Goal: Use online tool/utility: Utilize a website feature to perform a specific function

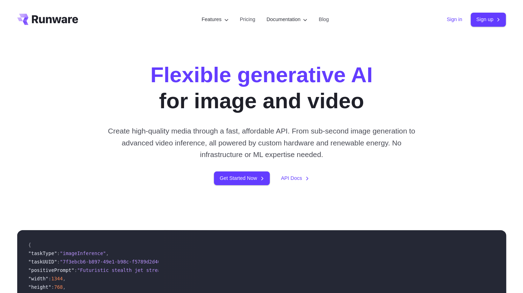
click at [455, 20] on link "Sign in" at bounding box center [454, 19] width 15 height 8
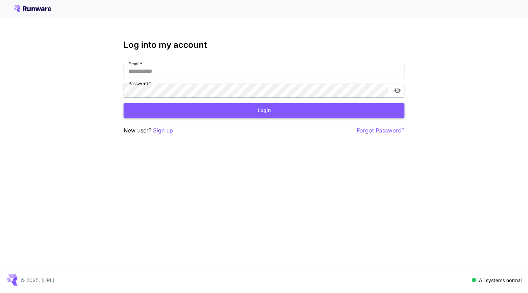
type input "**********"
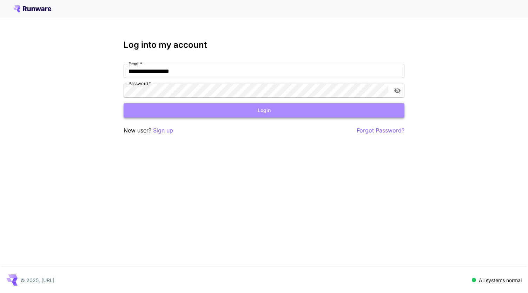
click at [232, 108] on button "Login" at bounding box center [264, 110] width 281 height 14
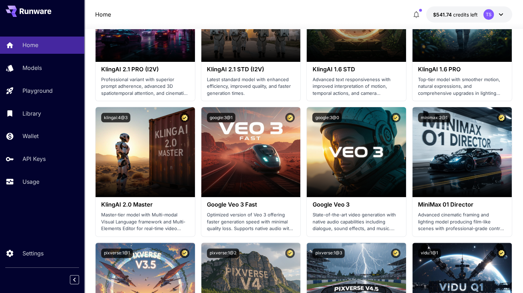
scroll to position [874, 0]
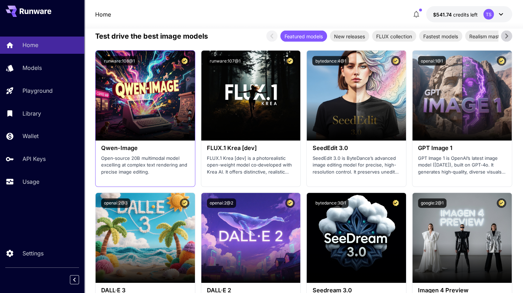
click at [130, 148] on h3 "Qwen-Image" at bounding box center [145, 148] width 88 height 7
click at [115, 155] on p "Open‑source 20B multimodal model excelling at complex text rendering and precis…" at bounding box center [145, 165] width 88 height 21
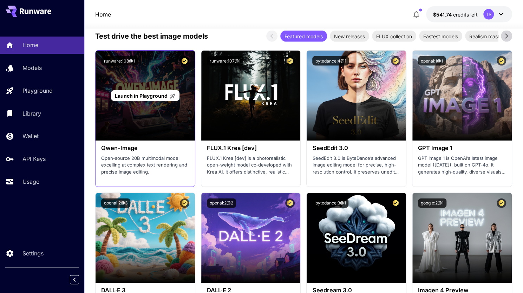
click at [136, 95] on span "Launch in Playground" at bounding box center [141, 96] width 53 height 6
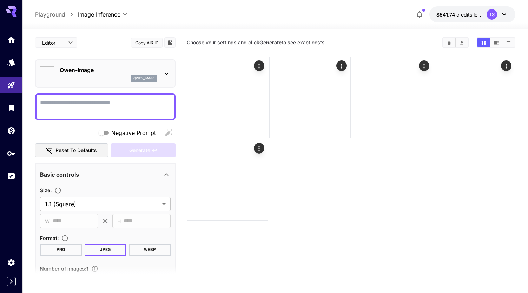
type input "**********"
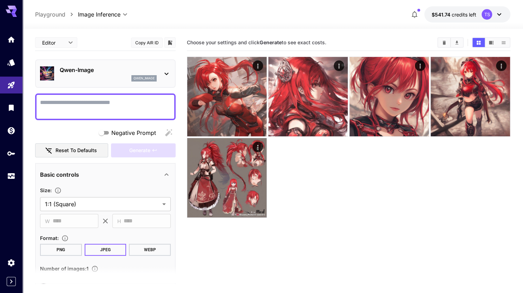
click at [120, 111] on textarea "Negative Prompt" at bounding box center [105, 106] width 131 height 17
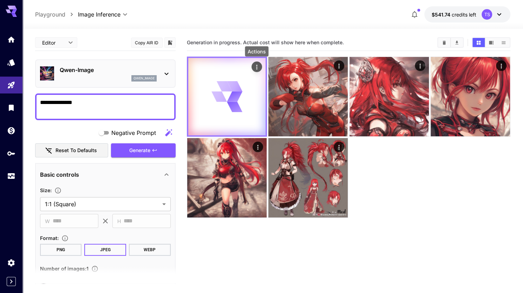
type textarea "**********"
click at [257, 67] on icon "Actions" at bounding box center [256, 67] width 1 height 5
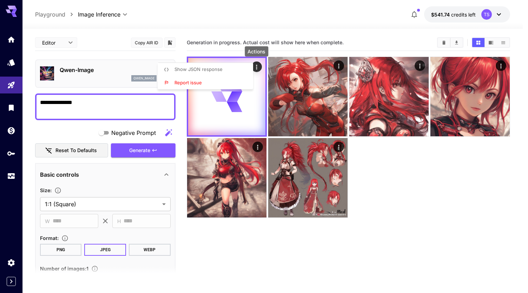
click at [291, 52] on div at bounding box center [264, 146] width 528 height 293
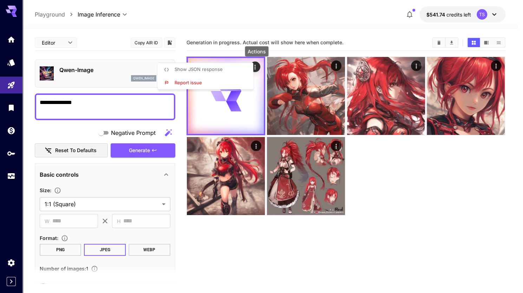
click at [291, 52] on div at bounding box center [261, 146] width 523 height 293
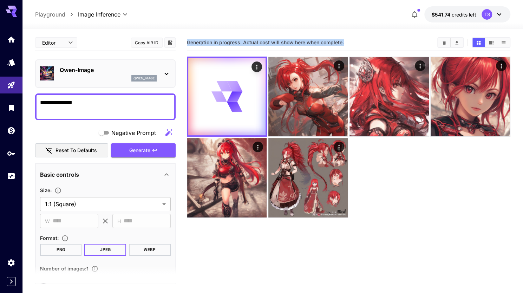
click at [291, 52] on section "Generation in progress. Actual cost will show here when complete." at bounding box center [349, 180] width 324 height 293
click at [255, 40] on span "Generation in progress. Actual cost will show here when complete." at bounding box center [265, 42] width 157 height 6
click at [289, 39] on span "Generation in progress. Actual cost will show here when complete." at bounding box center [265, 42] width 157 height 6
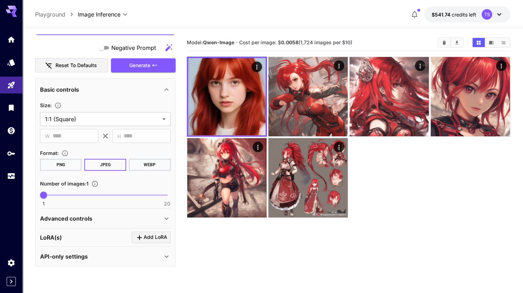
scroll to position [17, 0]
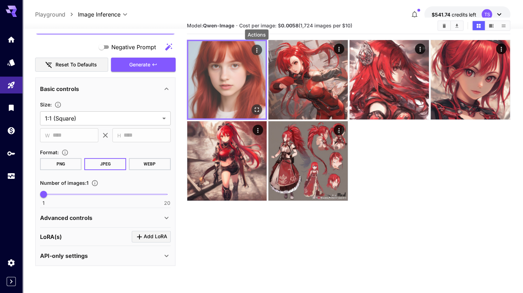
click at [258, 52] on icon "Actions" at bounding box center [256, 50] width 7 height 7
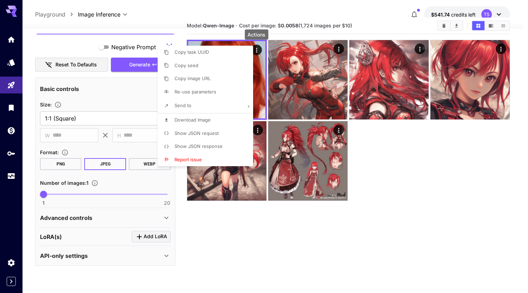
click at [294, 209] on div at bounding box center [264, 146] width 528 height 293
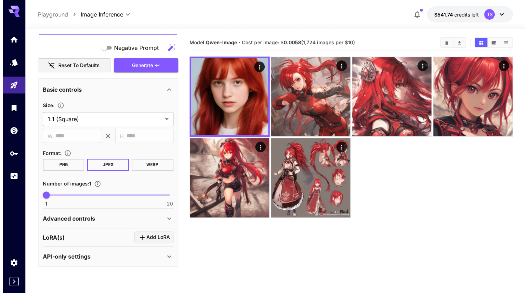
scroll to position [0, 0]
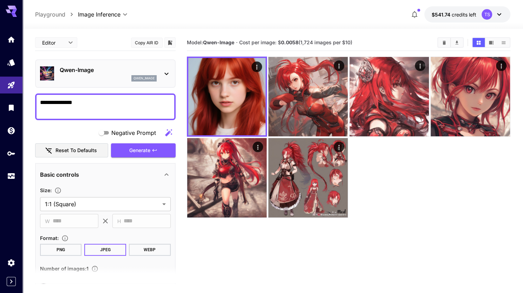
click at [289, 44] on b "0.0058" at bounding box center [290, 42] width 18 height 6
click at [284, 45] on b "0.0058" at bounding box center [290, 42] width 18 height 6
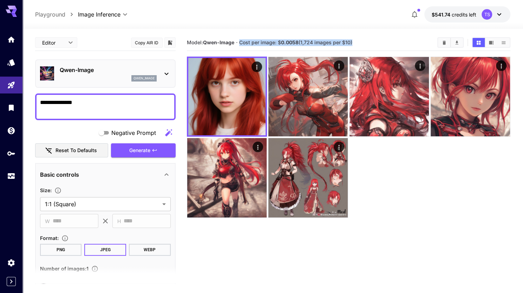
click at [320, 37] on div "Model: Qwen-Image · Cost per image: $ 0.0058 (1,724 images per $10)" at bounding box center [349, 42] width 324 height 11
click at [292, 43] on b "0.0058" at bounding box center [290, 42] width 18 height 6
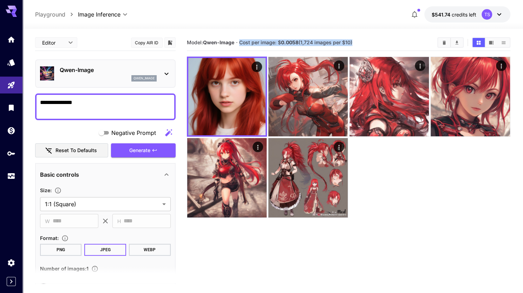
click at [292, 43] on b "0.0058" at bounding box center [290, 42] width 18 height 6
click at [288, 45] on b "0.0058" at bounding box center [290, 42] width 18 height 6
click at [167, 77] on icon at bounding box center [166, 74] width 8 height 8
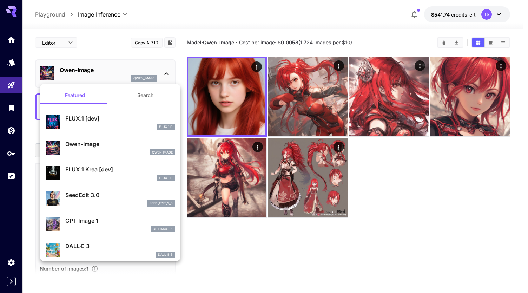
click at [107, 52] on div at bounding box center [264, 146] width 528 height 293
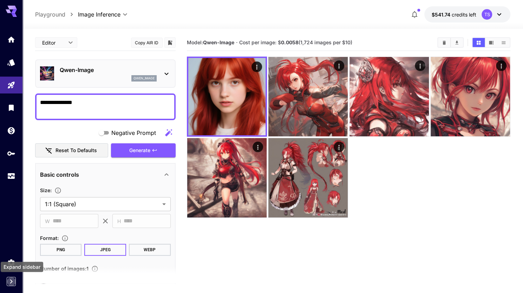
click at [12, 283] on icon "Expand sidebar" at bounding box center [11, 281] width 8 height 8
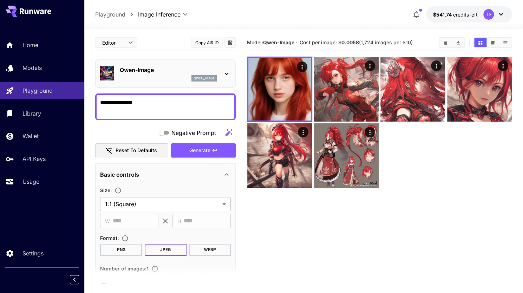
click at [39, 78] on div "Home Models Playground Library Wallet API Keys Usage" at bounding box center [42, 113] width 84 height 153
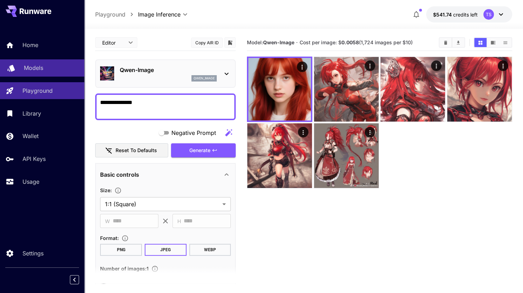
click at [39, 75] on link "Models" at bounding box center [42, 67] width 84 height 17
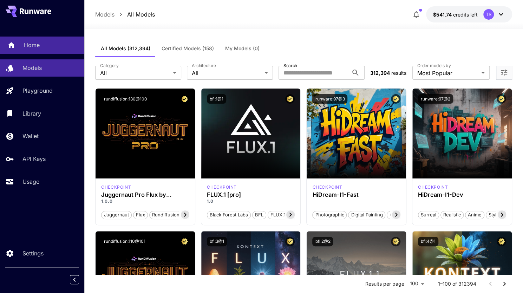
click at [67, 42] on div "Home" at bounding box center [51, 45] width 55 height 8
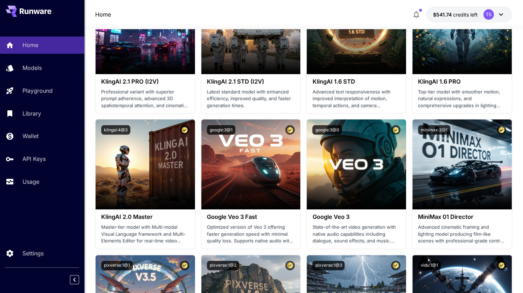
scroll to position [874, 0]
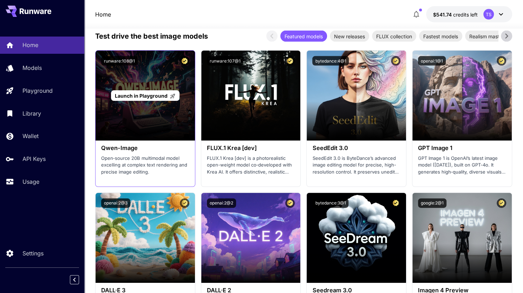
click at [147, 96] on span "Launch in Playground" at bounding box center [141, 96] width 53 height 6
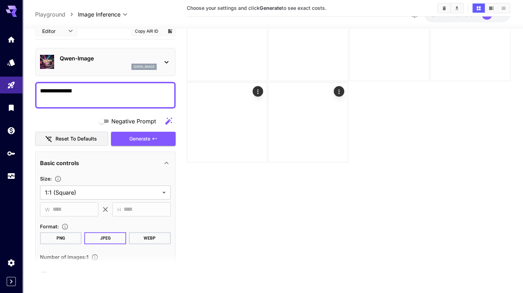
scroll to position [55, 0]
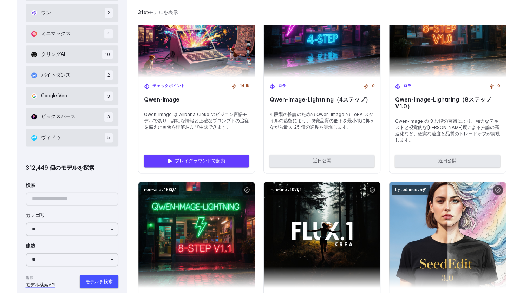
scroll to position [503, 0]
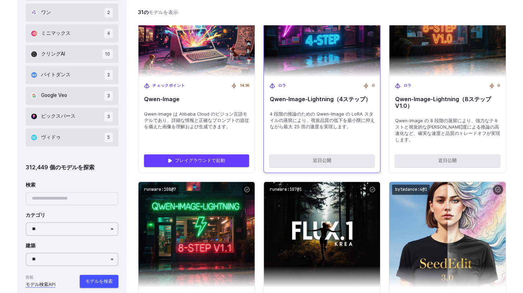
click at [313, 130] on div "ロラ 0 Qwen‑Image-Lightning（4ステップ） 4 段階の推論のための Qwen-Image の LoRA スタイルの蒸留により、視覚品質の…" at bounding box center [322, 113] width 116 height 72
click at [305, 124] on font "4 段階の推論のための Qwen-Image の LoRA スタイルの蒸留により、視覚品質の低下を最小限に抑えながら最大 25 倍の速度を実現します。" at bounding box center [321, 120] width 105 height 18
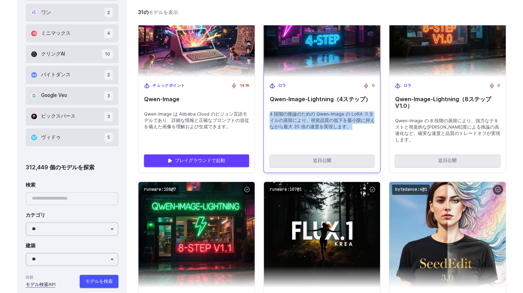
click at [305, 124] on font "4 段階の推論のための Qwen-Image の LoRA スタイルの蒸留により、視覚品質の低下を最小限に抑えながら最大 25 倍の速度を実現します。" at bounding box center [321, 120] width 105 height 18
click at [301, 120] on font "4 段階の推論のための Qwen-Image の LoRA スタイルの蒸留により、視覚品質の低下を最小限に抑えながら最大 25 倍の速度を実現します。" at bounding box center [321, 120] width 105 height 18
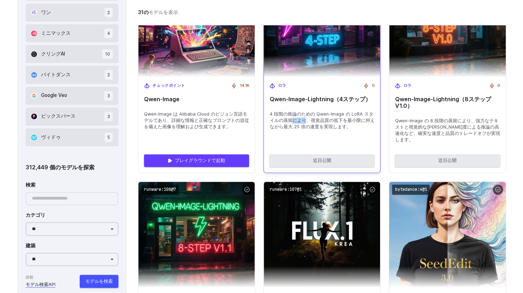
click at [301, 120] on font "4 段階の推論のための Qwen-Image の LoRA スタイルの蒸留により、視覚品質の低下を最小限に抑えながら最大 25 倍の速度を実現します。" at bounding box center [321, 120] width 105 height 18
click at [305, 120] on font "4 段階の推論のための Qwen-Image の LoRA スタイルの蒸留により、視覚品質の低下を最小限に抑えながら最大 25 倍の速度を実現します。" at bounding box center [321, 120] width 105 height 18
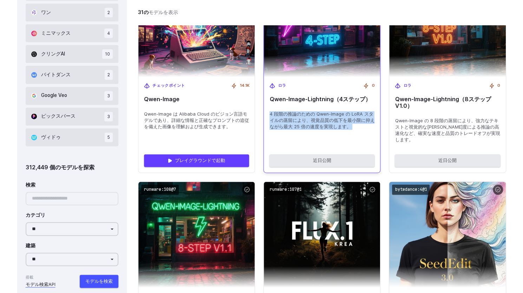
click at [305, 120] on font "4 段階の推論のための Qwen-Image の LoRA スタイルの蒸留により、視覚品質の低下を最小限に抑えながら最大 25 倍の速度を実現します。" at bounding box center [321, 120] width 105 height 18
click at [316, 119] on font "4 段階の推論のための Qwen-Image の LoRA スタイルの蒸留により、視覚品質の低下を最小限に抑えながら最大 25 倍の速度を実現します。" at bounding box center [321, 120] width 105 height 18
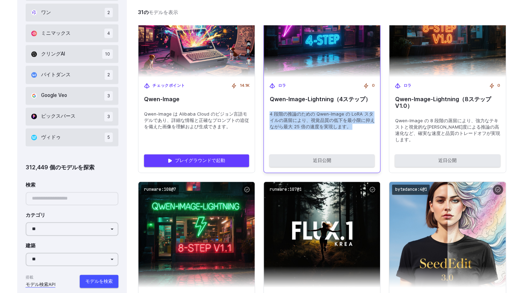
click at [290, 118] on font "4 段階の推論のための Qwen-Image の LoRA スタイルの蒸留により、視覚品質の低下を最小限に抑えながら最大 25 倍の速度を実現します。" at bounding box center [321, 120] width 105 height 18
click at [286, 117] on font "4 段階の推論のための Qwen-Image の LoRA スタイルの蒸留により、視覚品質の低下を最小限に抑えながら最大 25 倍の速度を実現します。" at bounding box center [321, 120] width 105 height 18
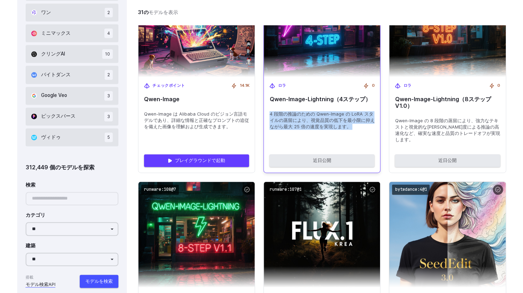
click at [286, 117] on font "4 段階の推論のための Qwen-Image の LoRA スタイルの蒸留により、視覚品質の低下を最小限に抑えながら最大 25 倍の速度を実現します。" at bounding box center [321, 120] width 105 height 18
click at [287, 101] on font "Qwen‑Image-Lightning（4ステップ）" at bounding box center [319, 99] width 101 height 7
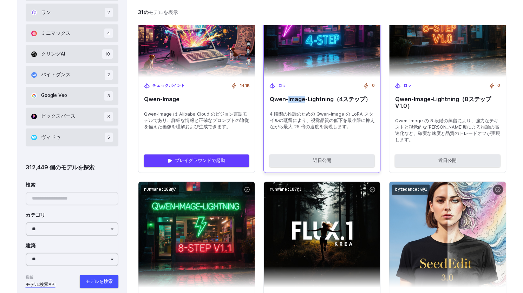
click at [287, 101] on font "Qwen‑Image-Lightning（4ステップ）" at bounding box center [319, 99] width 101 height 7
click at [320, 101] on font "Qwen‑Image-Lightning（4ステップ）" at bounding box center [319, 99] width 101 height 7
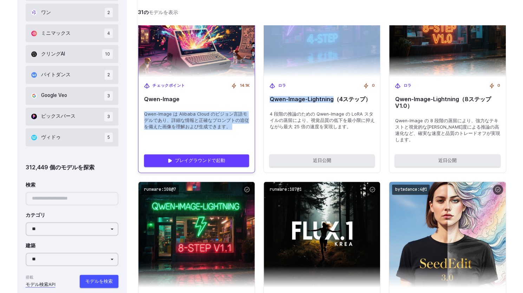
drag, startPoint x: 331, startPoint y: 99, endPoint x: 252, endPoint y: 101, distance: 78.7
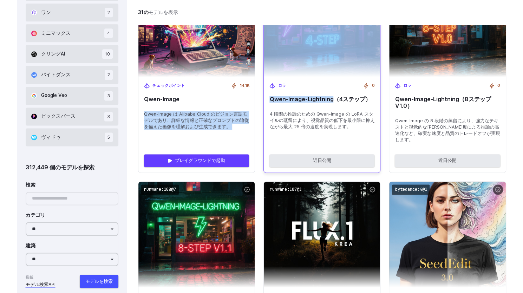
click at [266, 99] on div "ロラ 0 Qwen‑Image-Lightning（4ステップ） 4 段階の推論のための Qwen-Image の LoRA スタイルの蒸留により、視覚品質の…" at bounding box center [322, 113] width 116 height 72
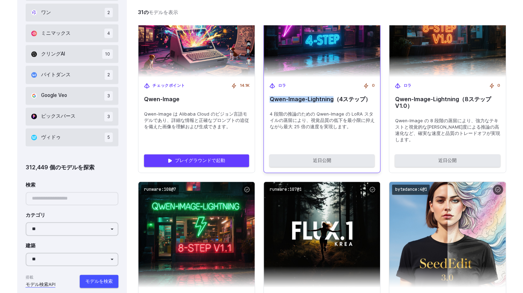
drag, startPoint x: 266, startPoint y: 99, endPoint x: 333, endPoint y: 102, distance: 66.4
click at [333, 102] on div "ロラ 0 Qwen‑Image-Lightning（4ステップ） 4 段階の推論のための Qwen-Image の LoRA スタイルの蒸留により、視覚品質の…" at bounding box center [322, 113] width 116 height 72
copy font "Qwen‑Image-Lightning"
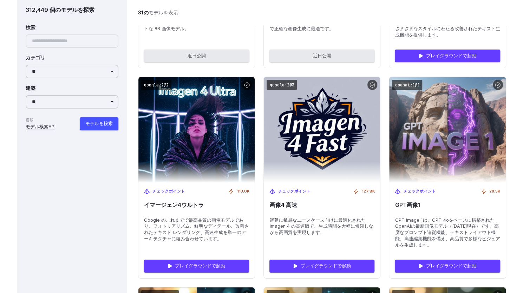
scroll to position [1434, 0]
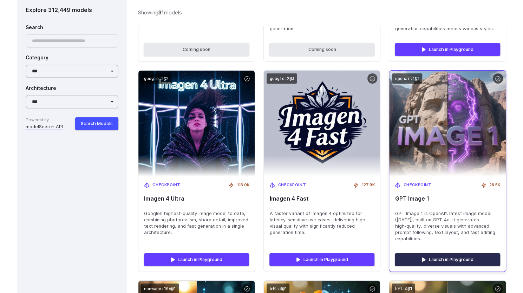
click at [434, 262] on link "Launch in Playground" at bounding box center [447, 259] width 105 height 13
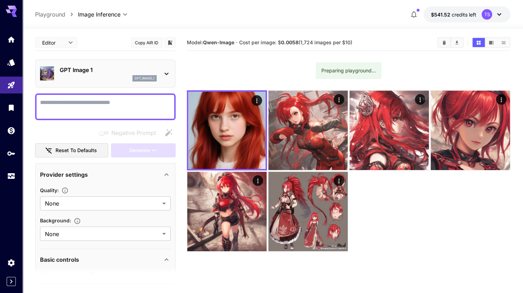
click at [110, 111] on textarea "Negative Prompt" at bounding box center [105, 106] width 131 height 17
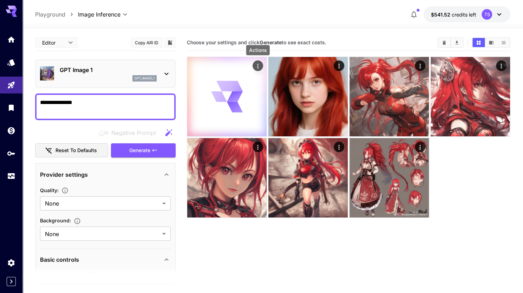
type textarea "**********"
click at [257, 65] on icon "Actions" at bounding box center [257, 65] width 7 height 7
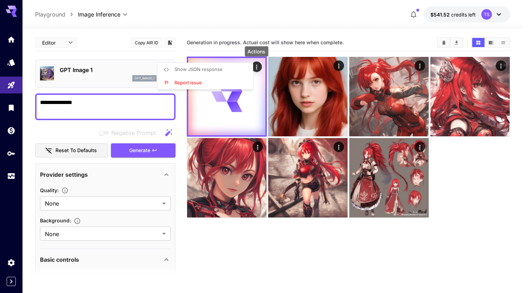
click at [150, 207] on div at bounding box center [264, 146] width 528 height 293
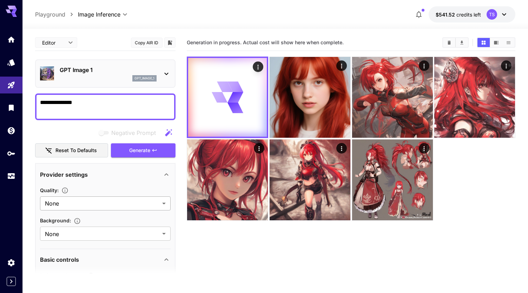
click at [146, 205] on body "**********" at bounding box center [264, 174] width 528 height 348
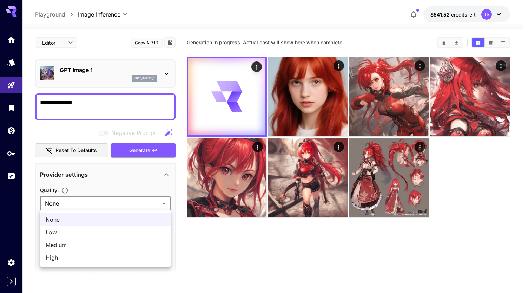
click at [207, 267] on div at bounding box center [264, 146] width 528 height 293
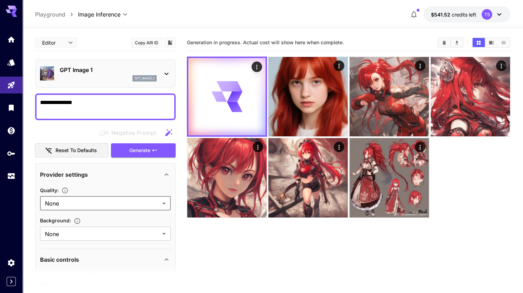
click at [146, 258] on div "Basic controls" at bounding box center [101, 259] width 122 height 8
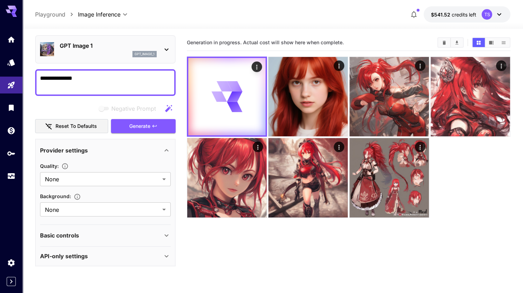
scroll to position [55, 0]
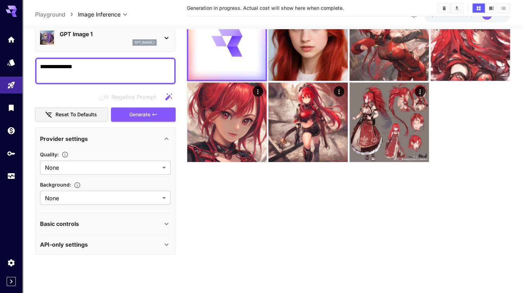
click at [138, 244] on div "API-only settings" at bounding box center [101, 244] width 122 height 8
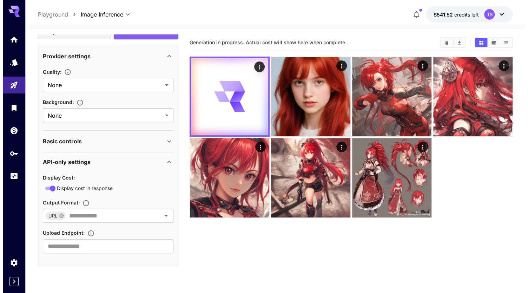
scroll to position [0, 0]
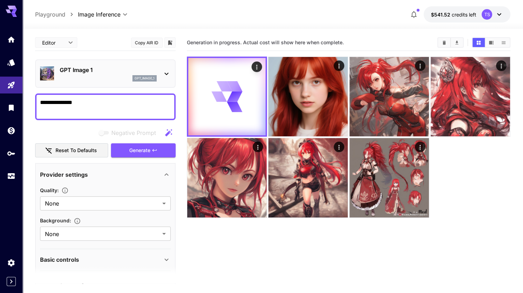
click at [137, 64] on div "GPT Image 1 gpt_image_1" at bounding box center [105, 73] width 131 height 21
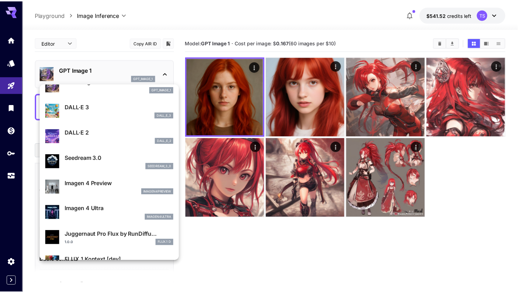
scroll to position [140, 0]
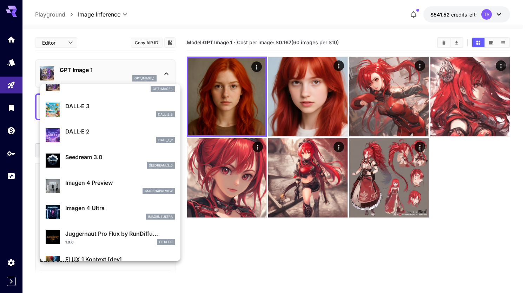
click at [90, 153] on p "Seedream 3.0" at bounding box center [120, 157] width 110 height 8
